Goal: Task Accomplishment & Management: Manage account settings

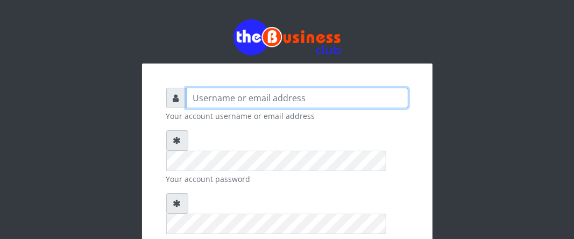
type input "Boboyen"
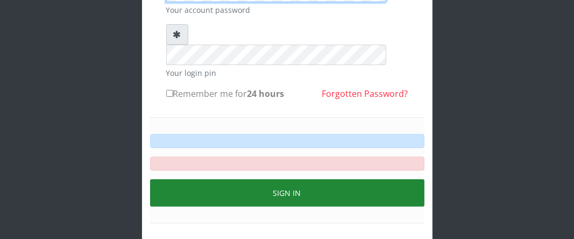
scroll to position [175, 0]
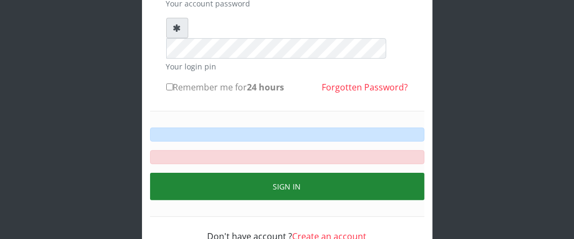
click at [257, 173] on button "Sign in" at bounding box center [287, 186] width 274 height 27
click at [312, 173] on button "Sign in" at bounding box center [287, 186] width 274 height 27
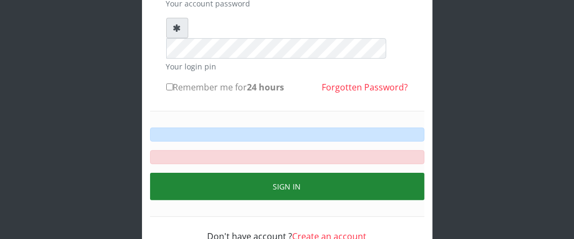
click at [312, 173] on button "Sign in" at bounding box center [287, 186] width 274 height 27
click at [213, 173] on button "Sign in" at bounding box center [287, 186] width 274 height 27
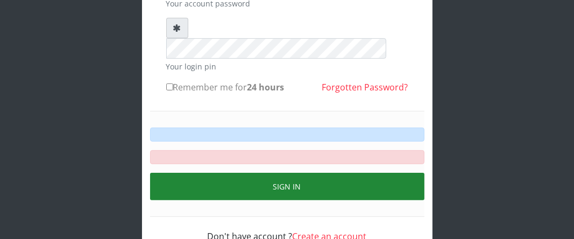
click at [213, 173] on button "Sign in" at bounding box center [287, 186] width 274 height 27
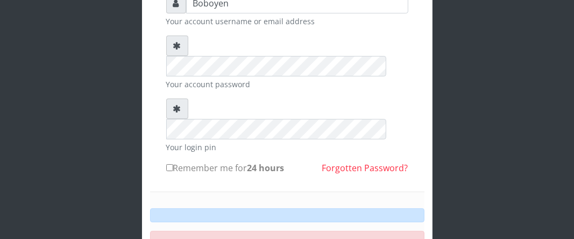
scroll to position [108, 0]
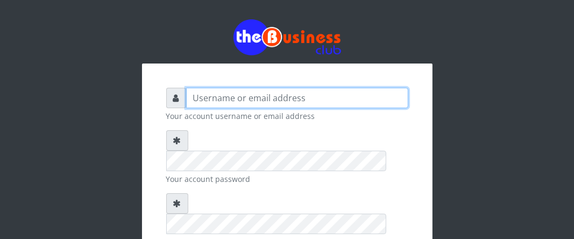
type input "Boboyen"
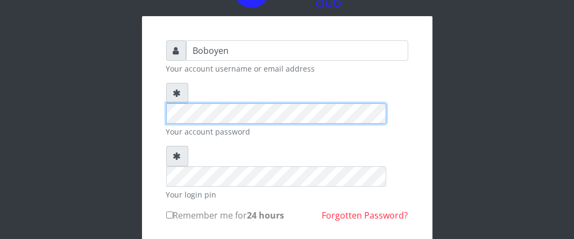
scroll to position [54, 0]
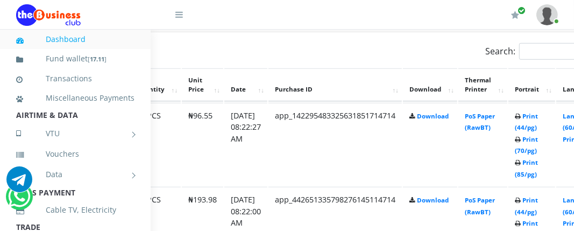
scroll to position [592, 135]
